Goal: Find contact information: Find contact information

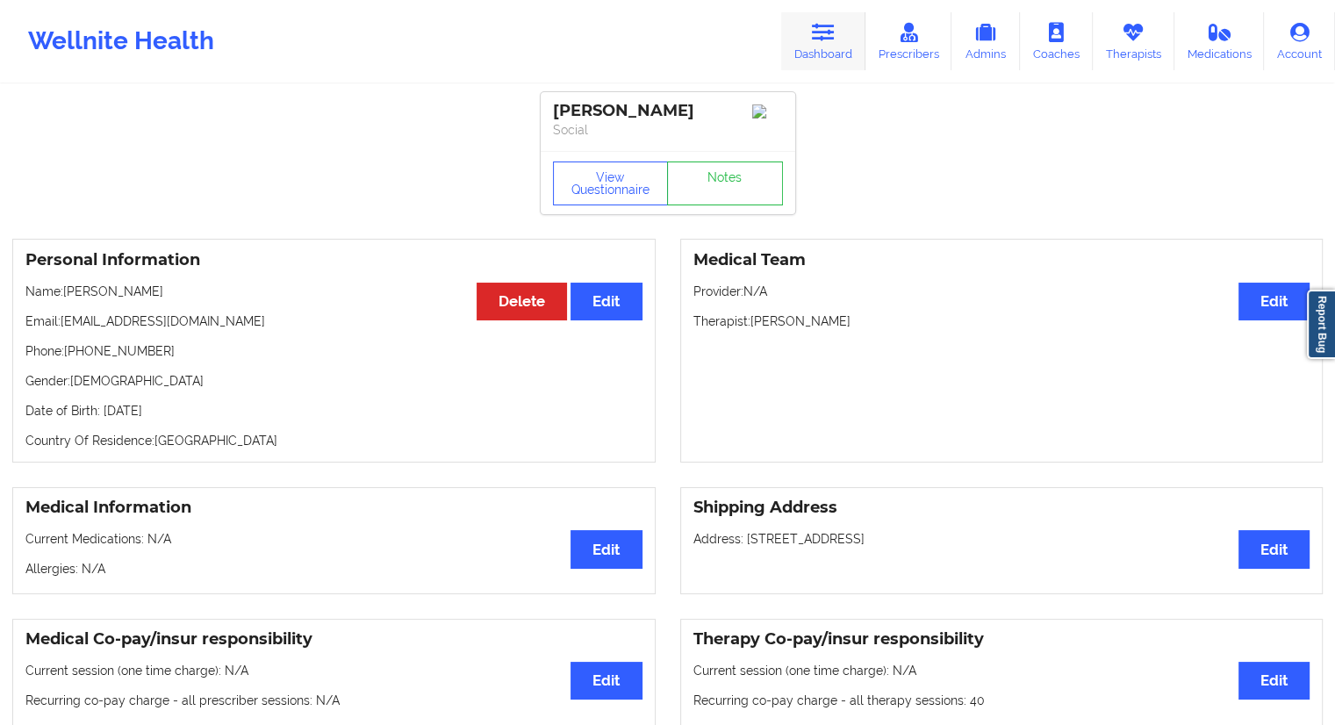
click at [813, 24] on link "Dashboard" at bounding box center [823, 41] width 84 height 58
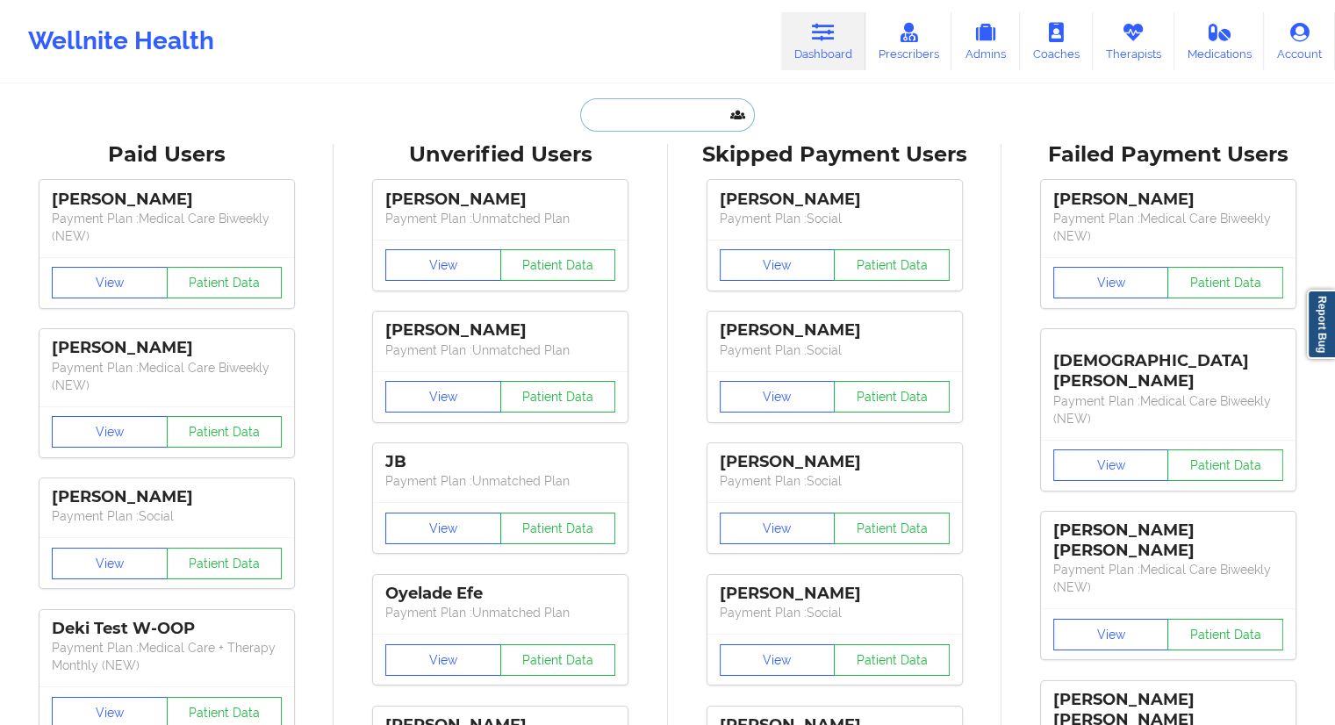
click at [626, 126] on input "text" at bounding box center [667, 114] width 174 height 33
paste input "[PERSON_NAME]"
type input "[PERSON_NAME]"
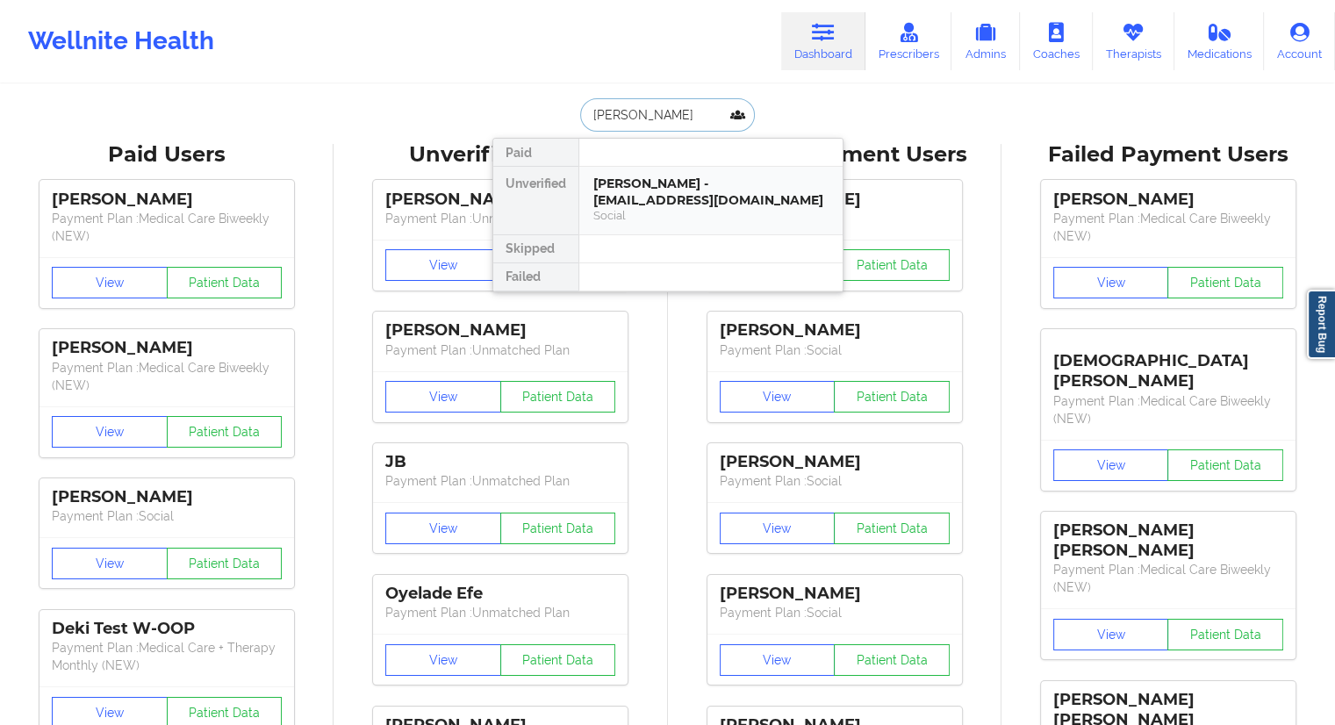
click at [642, 200] on div "[PERSON_NAME] - [EMAIL_ADDRESS][DOMAIN_NAME]" at bounding box center [710, 192] width 235 height 32
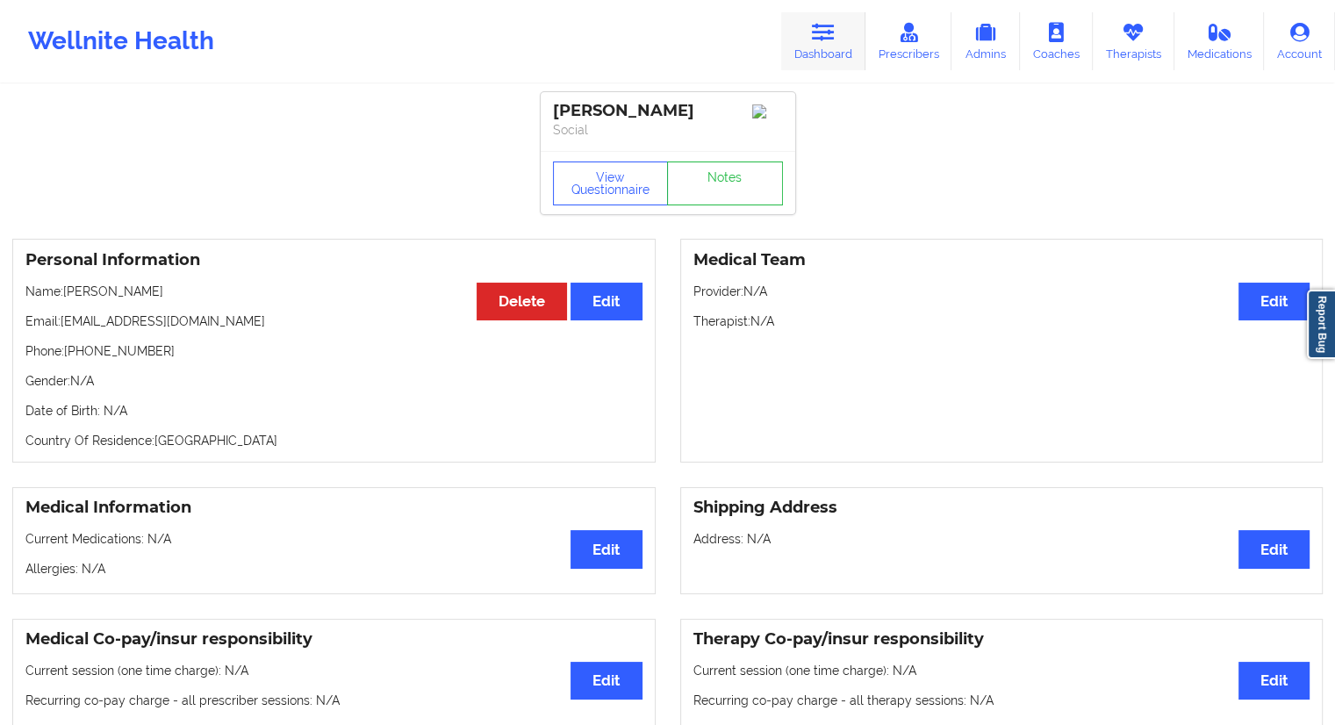
click at [823, 29] on icon at bounding box center [823, 32] width 23 height 19
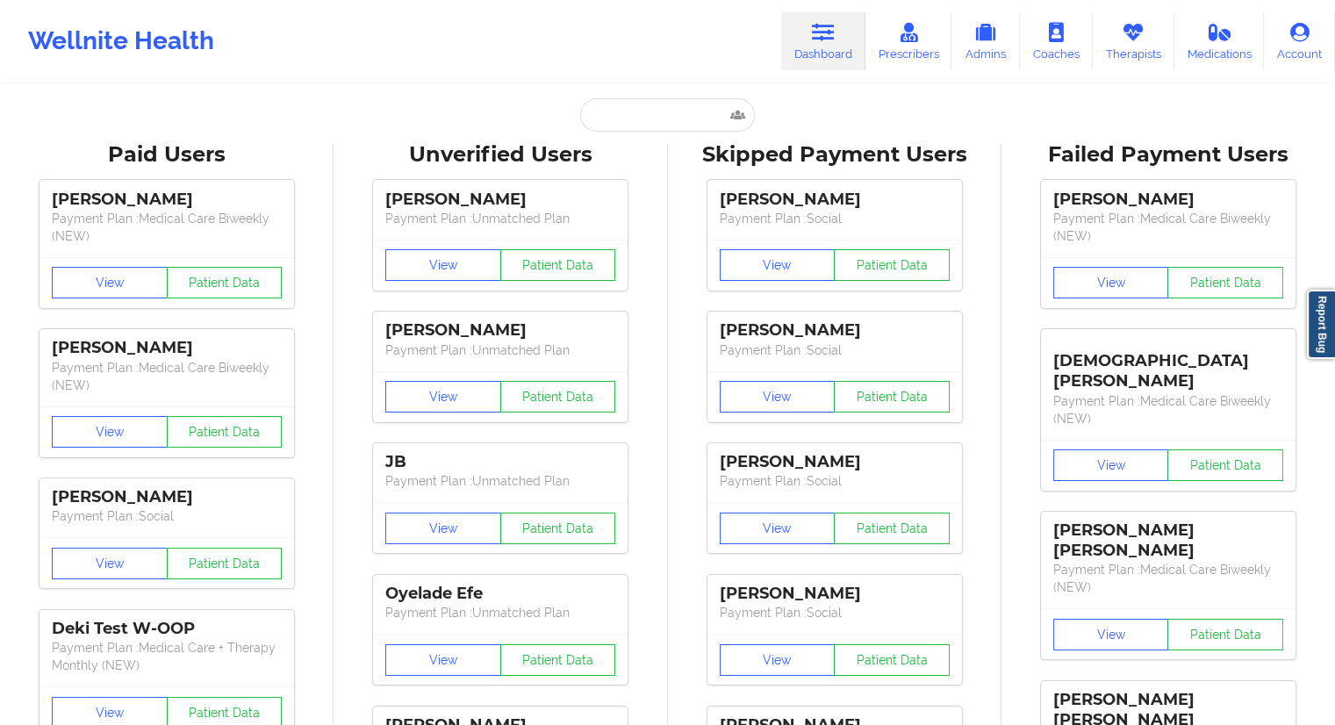
drag, startPoint x: 699, startPoint y: 90, endPoint x: 691, endPoint y: 95, distance: 9.0
click at [671, 111] on input "text" at bounding box center [667, 114] width 174 height 33
paste input "[PERSON_NAME]"
type input "[PERSON_NAME]"
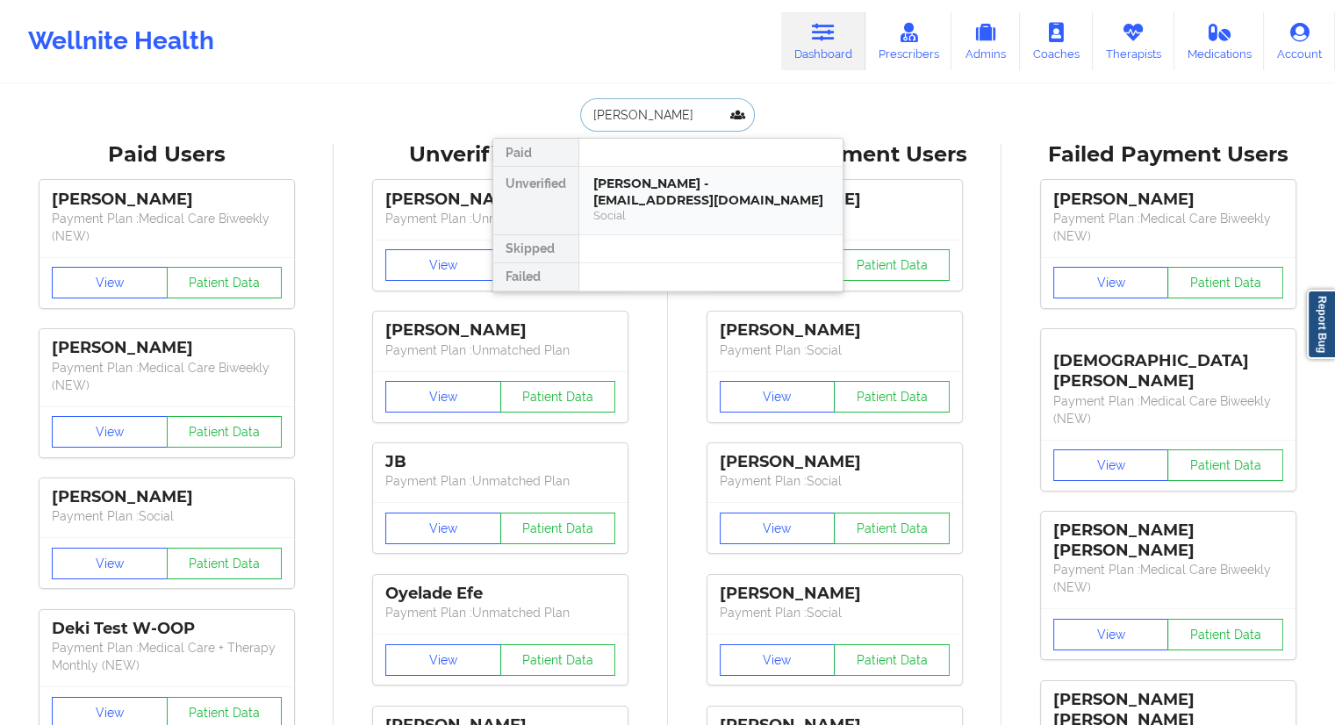
click at [649, 190] on div "[PERSON_NAME] - [EMAIL_ADDRESS][DOMAIN_NAME]" at bounding box center [710, 192] width 235 height 32
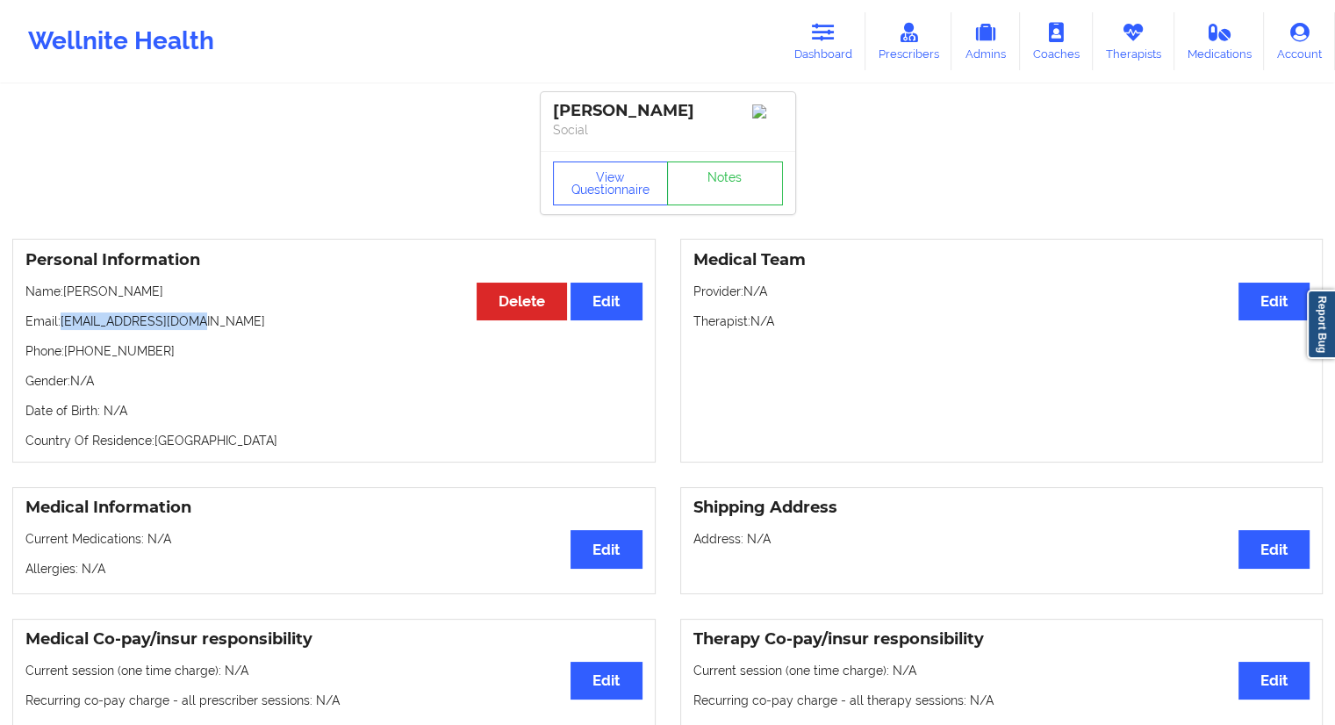
drag, startPoint x: 215, startPoint y: 324, endPoint x: 64, endPoint y: 327, distance: 151.0
click at [64, 327] on p "Email: [EMAIL_ADDRESS][DOMAIN_NAME]" at bounding box center [333, 321] width 617 height 18
copy p "[EMAIL_ADDRESS][DOMAIN_NAME]"
click at [817, 51] on link "Dashboard" at bounding box center [823, 41] width 84 height 58
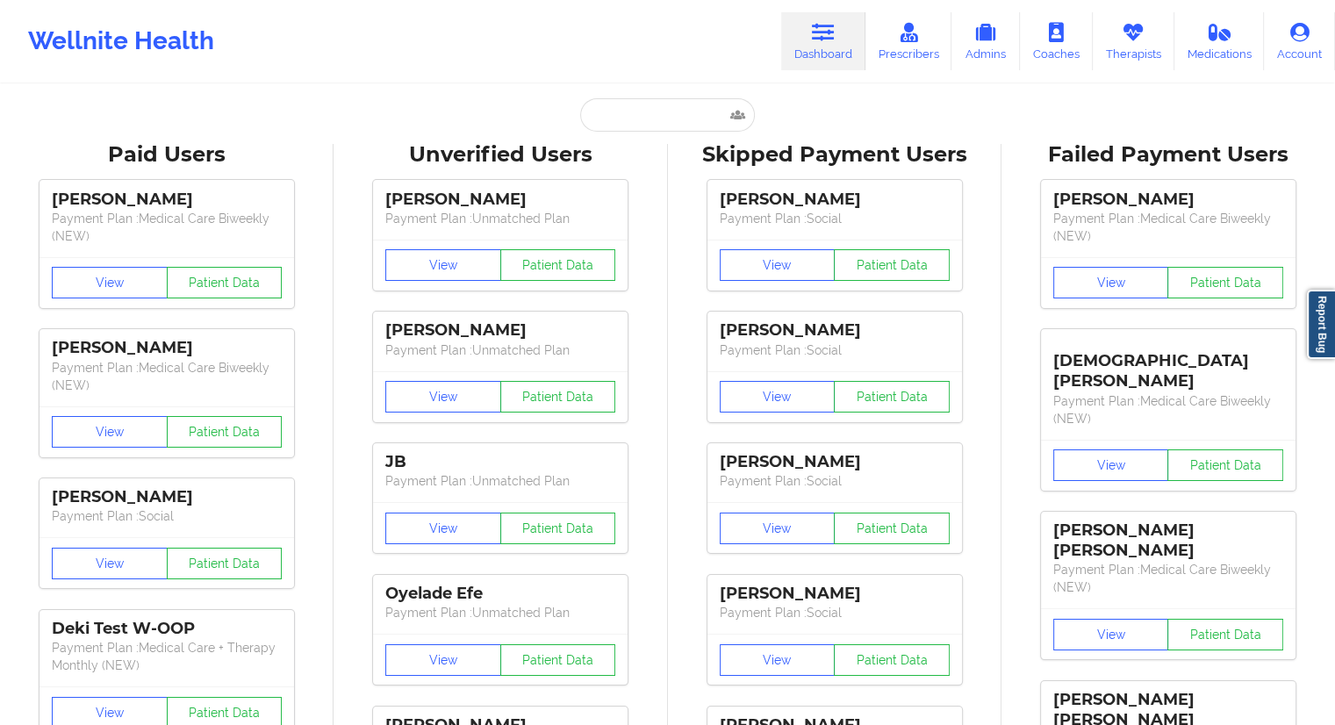
click at [614, 115] on input "text" at bounding box center [667, 114] width 174 height 33
paste input "[PERSON_NAME]"
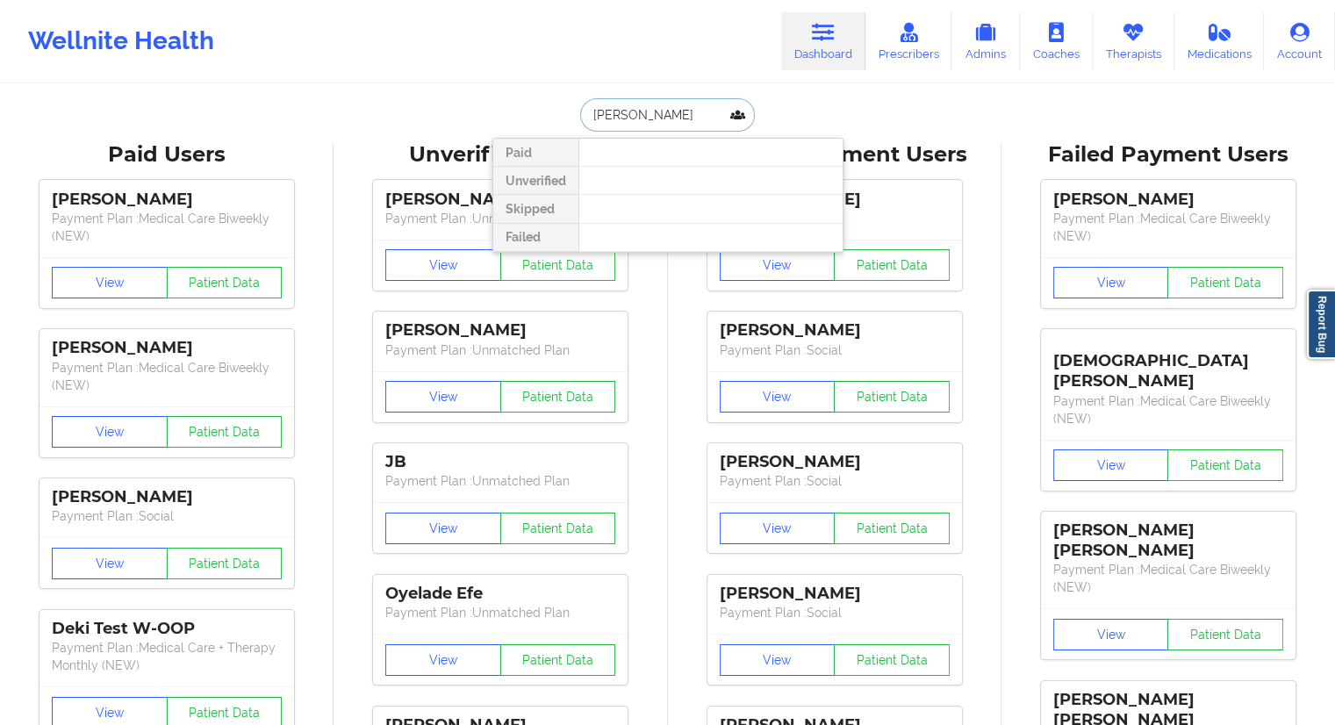
click at [591, 118] on input "[PERSON_NAME]" at bounding box center [667, 114] width 174 height 33
type input "[PERSON_NAME]"
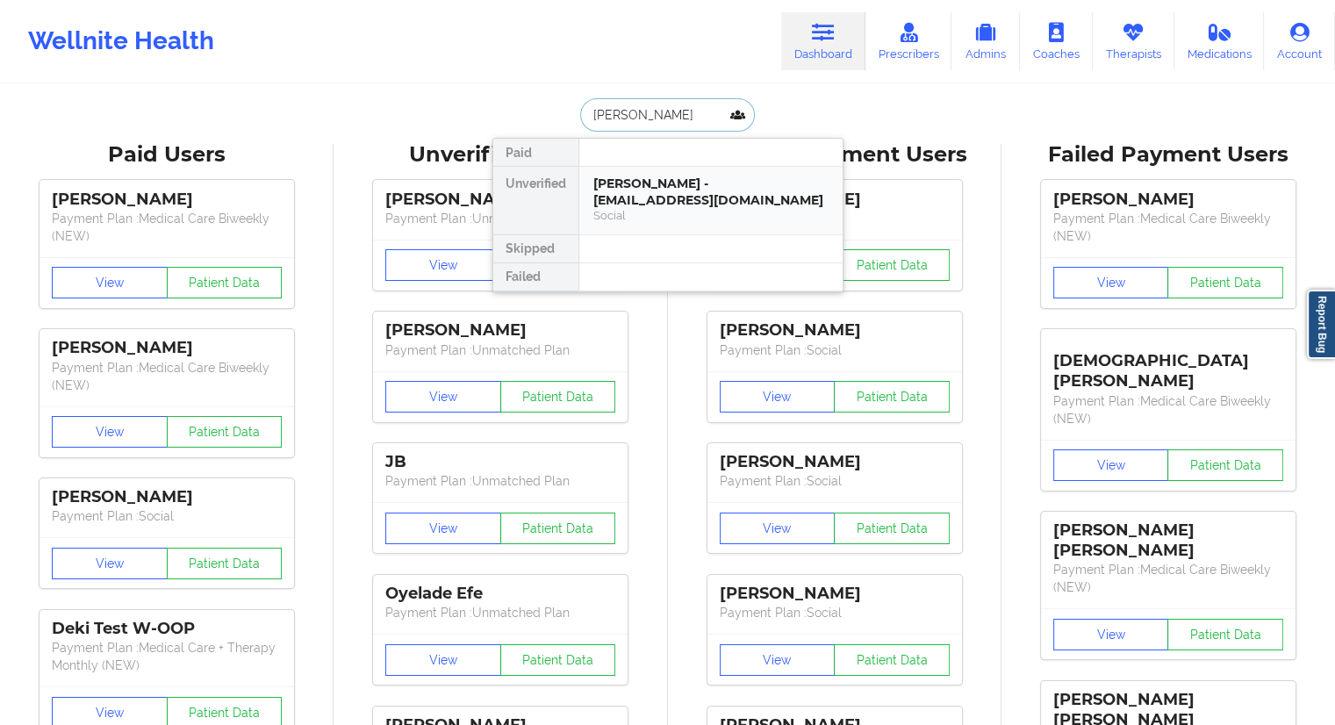
click at [630, 199] on div "[PERSON_NAME] - [EMAIL_ADDRESS][DOMAIN_NAME]" at bounding box center [710, 192] width 235 height 32
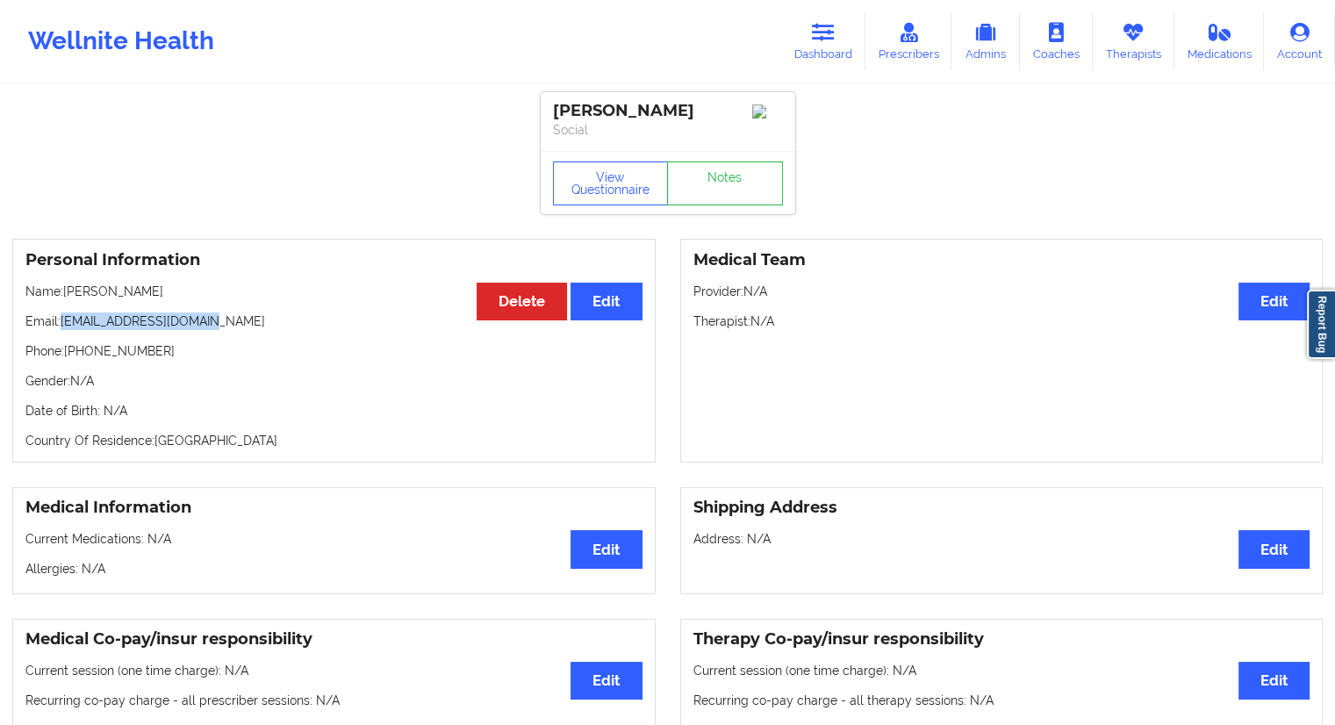
drag, startPoint x: 239, startPoint y: 313, endPoint x: 65, endPoint y: 316, distance: 173.8
click at [65, 316] on div "Personal Information Edit Delete Name: [PERSON_NAME] Email: [EMAIL_ADDRESS][DOM…" at bounding box center [333, 351] width 643 height 224
copy p "[EMAIL_ADDRESS][DOMAIN_NAME]"
drag, startPoint x: 161, startPoint y: 290, endPoint x: 62, endPoint y: 285, distance: 98.4
click at [62, 285] on div "Personal Information Edit Delete Name: [PERSON_NAME] Email: [EMAIL_ADDRESS][DOM…" at bounding box center [333, 351] width 643 height 224
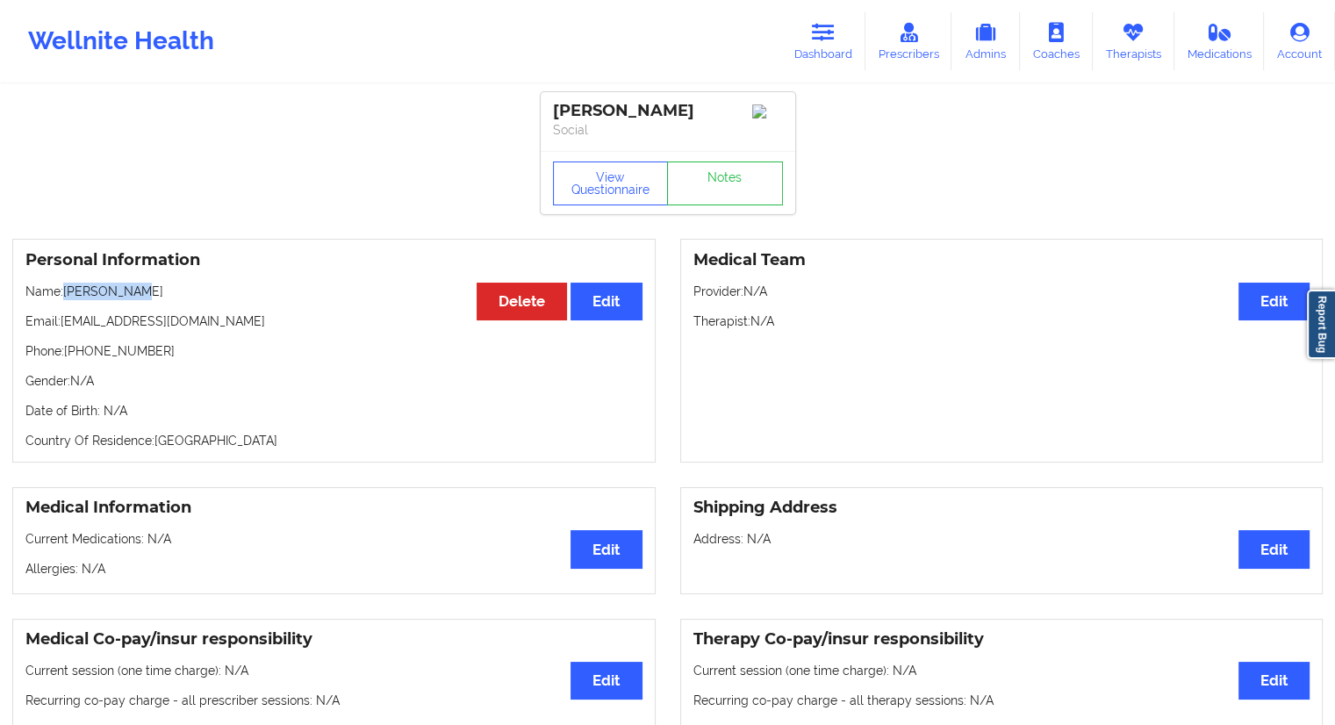
copy p "[PERSON_NAME]"
click at [606, 188] on button "View Questionnaire" at bounding box center [611, 183] width 116 height 44
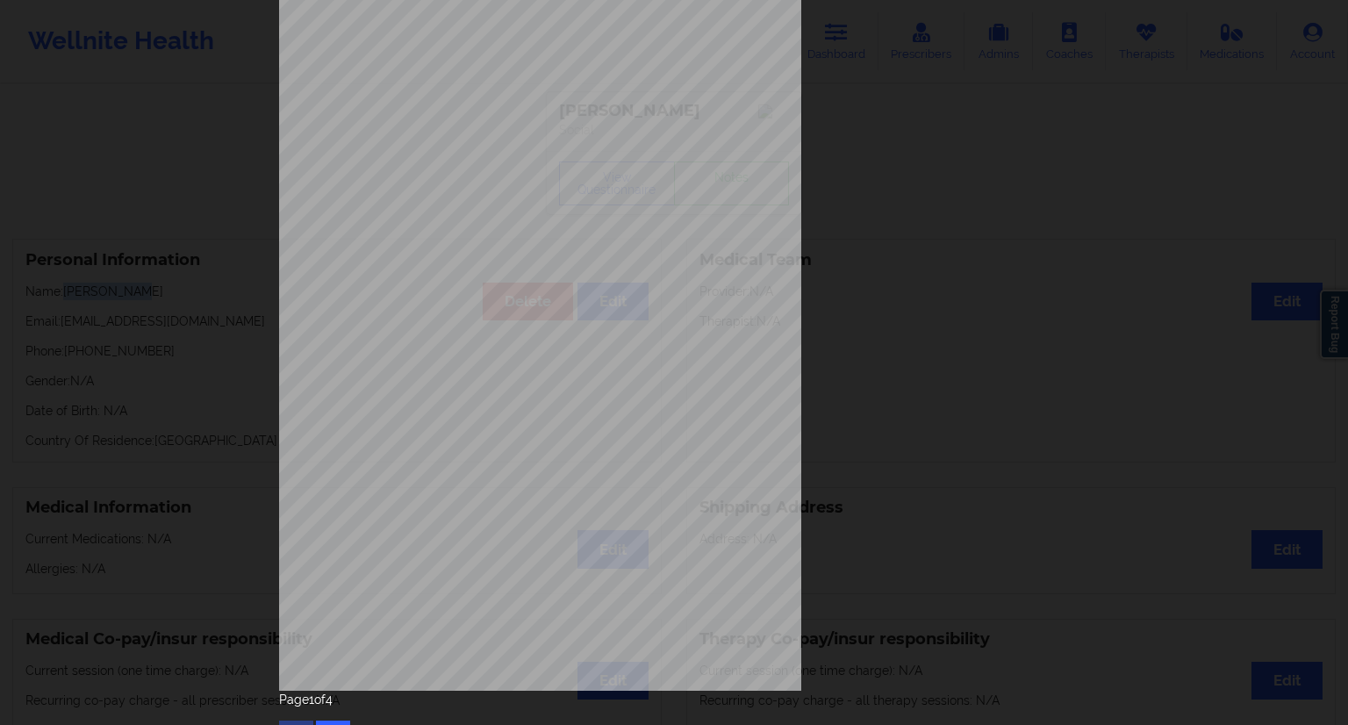
scroll to position [112, 0]
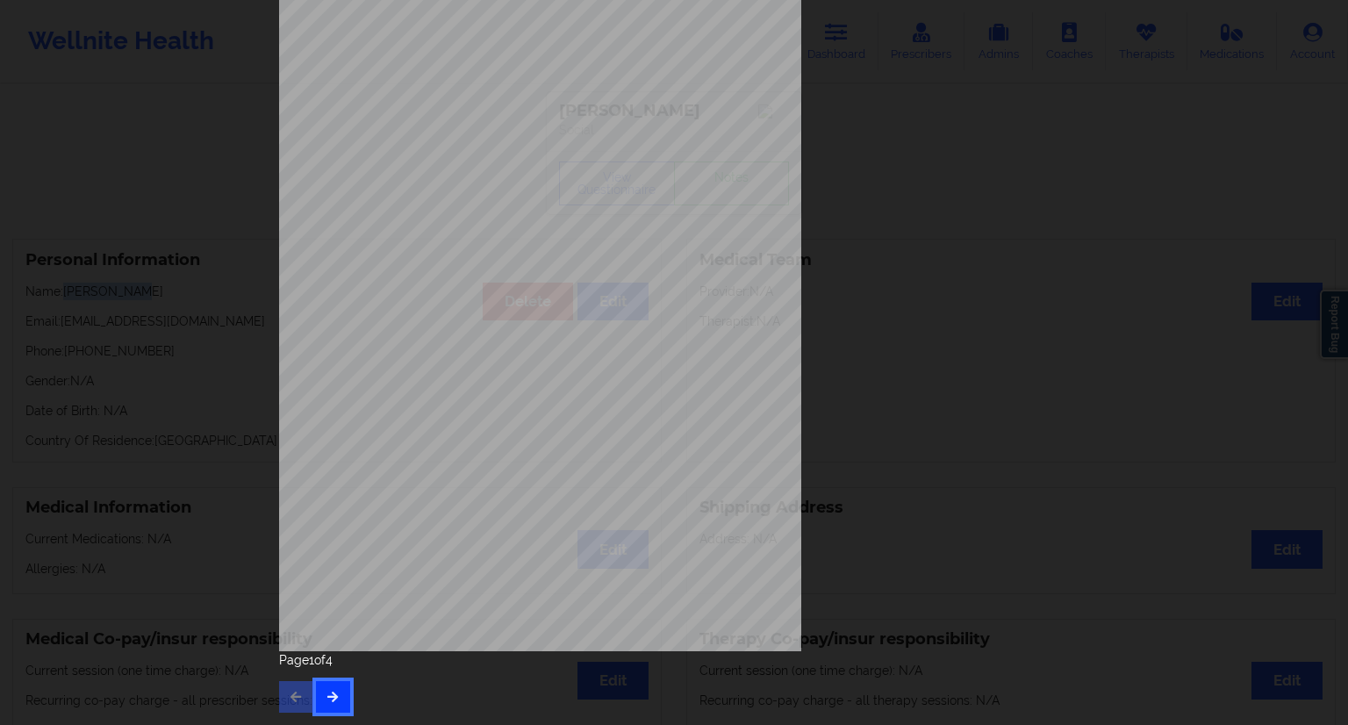
click at [337, 692] on button "button" at bounding box center [333, 697] width 34 height 32
click at [329, 699] on icon "button" at bounding box center [333, 696] width 15 height 11
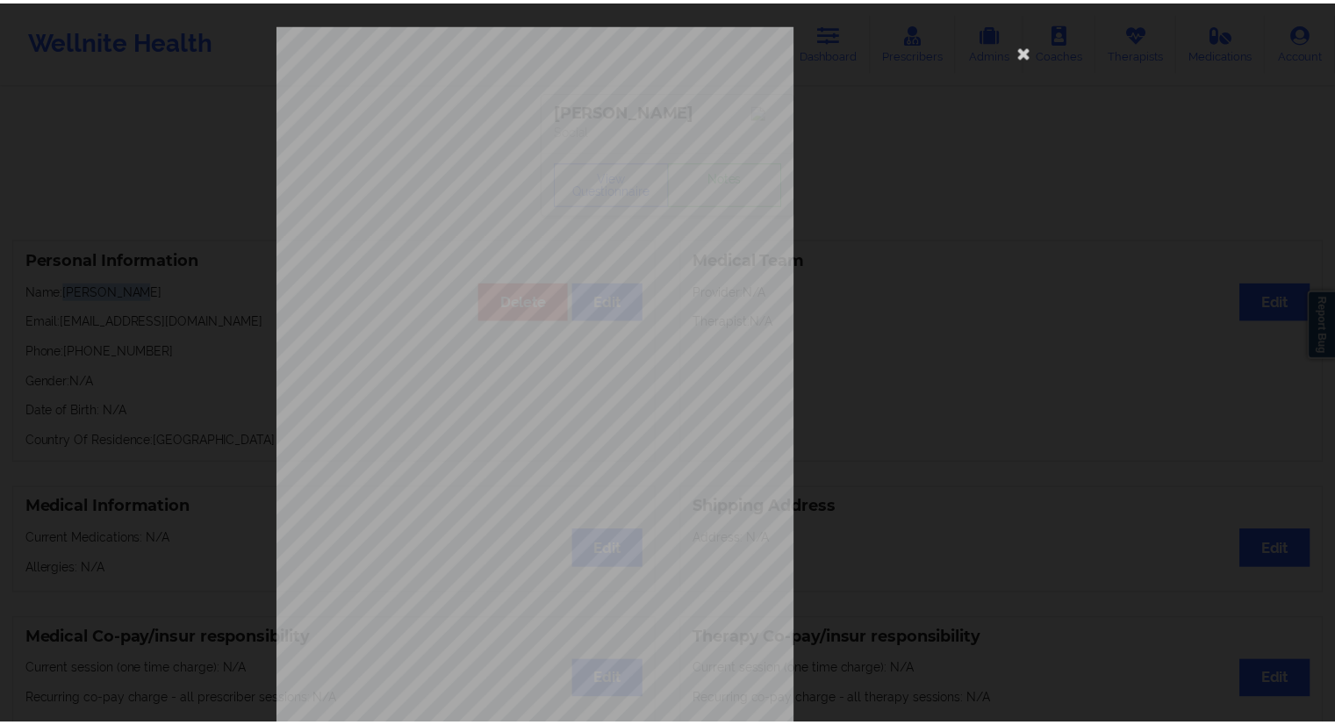
scroll to position [0, 0]
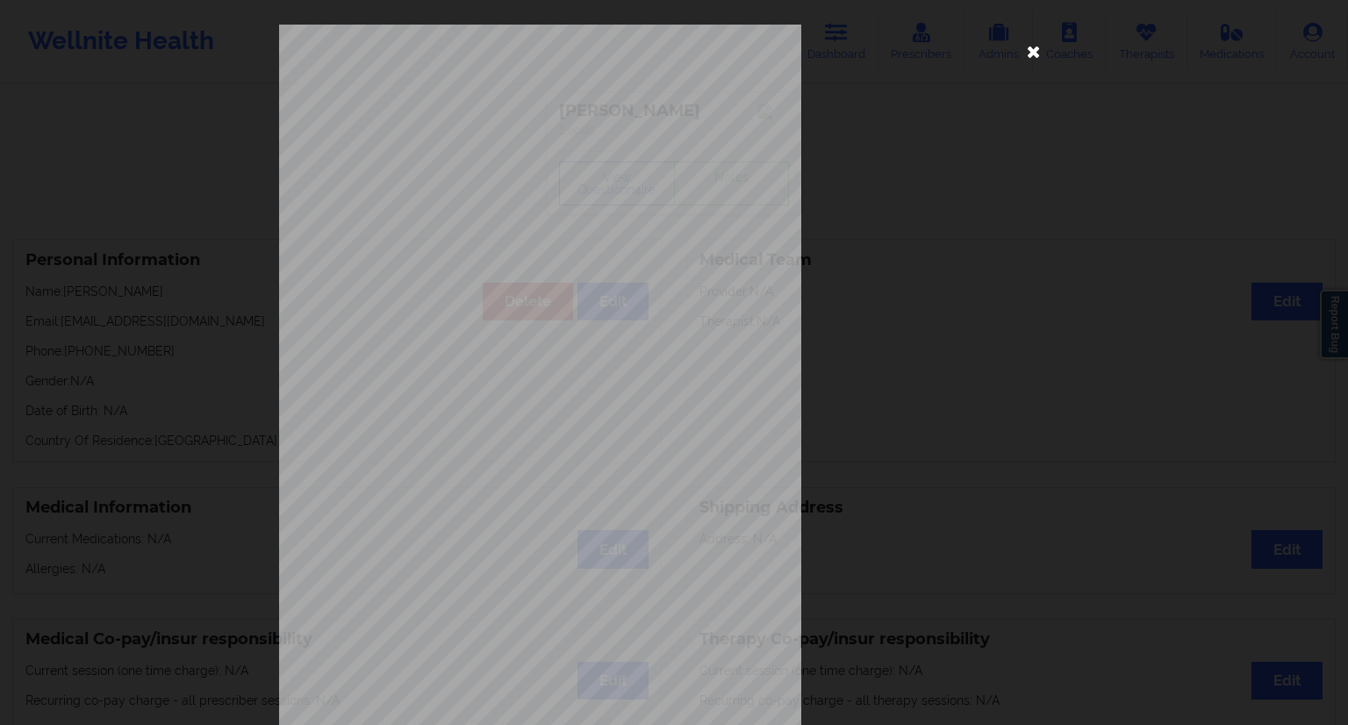
click at [1038, 55] on icon at bounding box center [1034, 51] width 28 height 28
